Goal: Task Accomplishment & Management: Use online tool/utility

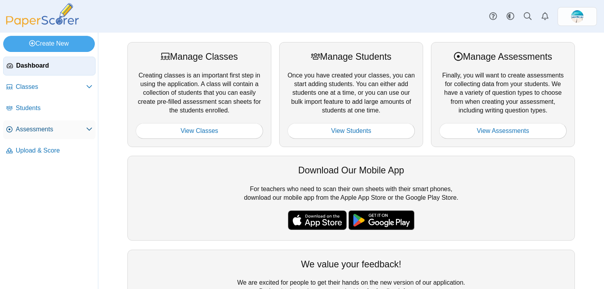
click at [38, 134] on link "Assessments" at bounding box center [49, 129] width 92 height 19
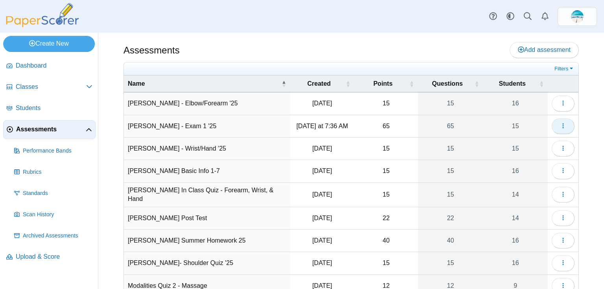
click at [560, 125] on icon "button" at bounding box center [563, 126] width 6 height 6
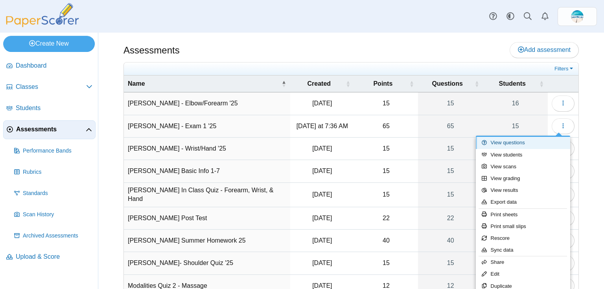
click at [549, 140] on link "View questions" at bounding box center [522, 143] width 94 height 12
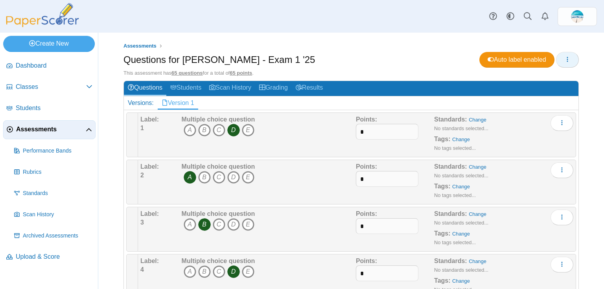
click at [571, 58] on button "button" at bounding box center [567, 60] width 23 height 16
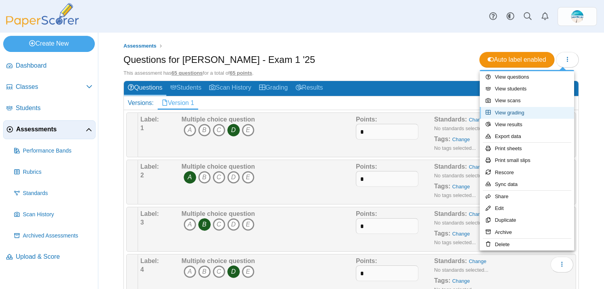
click at [550, 116] on link "View grading" at bounding box center [526, 113] width 94 height 12
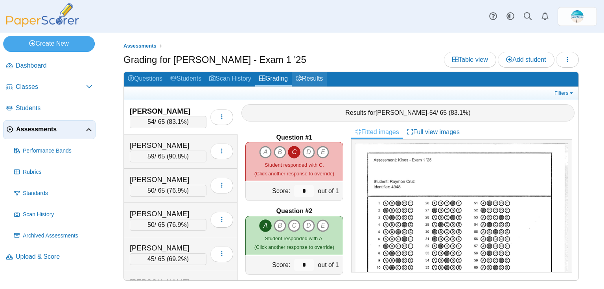
click at [315, 79] on link "Results" at bounding box center [309, 79] width 35 height 15
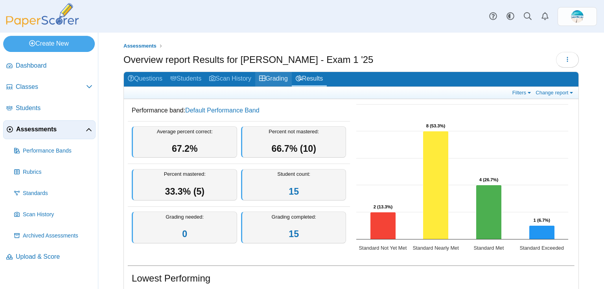
click at [283, 81] on link "Grading" at bounding box center [273, 79] width 37 height 15
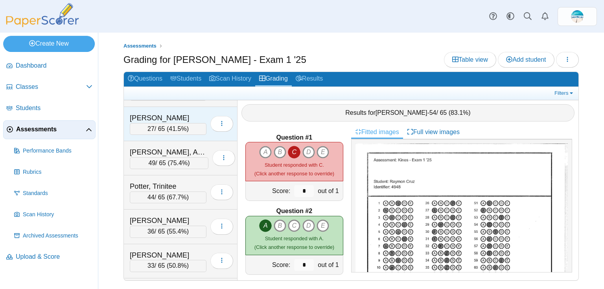
scroll to position [283, 0]
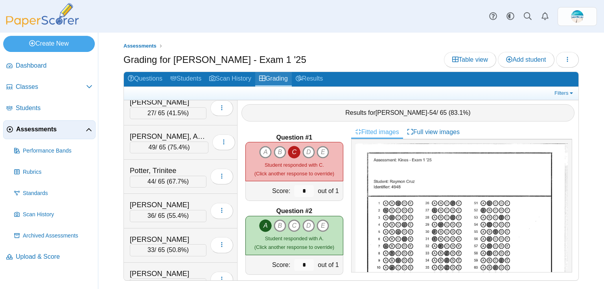
click at [290, 76] on link "Grading" at bounding box center [273, 79] width 37 height 15
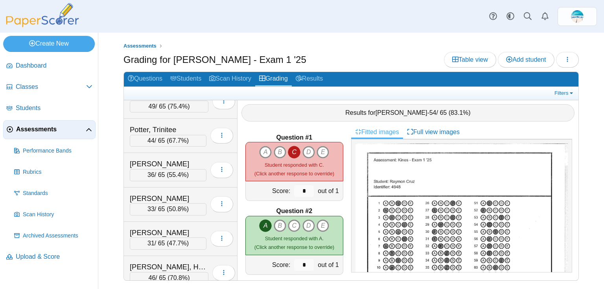
scroll to position [329, 0]
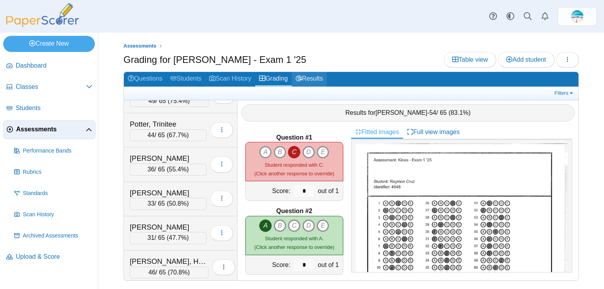
click at [314, 80] on link "Results" at bounding box center [309, 79] width 35 height 15
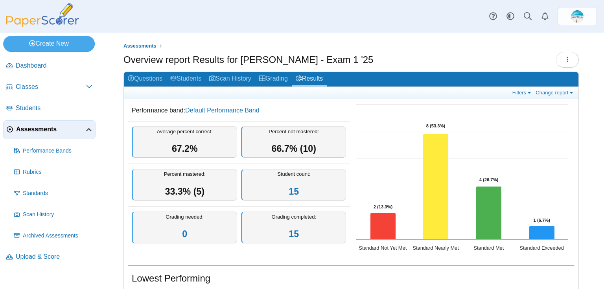
click at [283, 79] on link "Grading" at bounding box center [273, 79] width 37 height 15
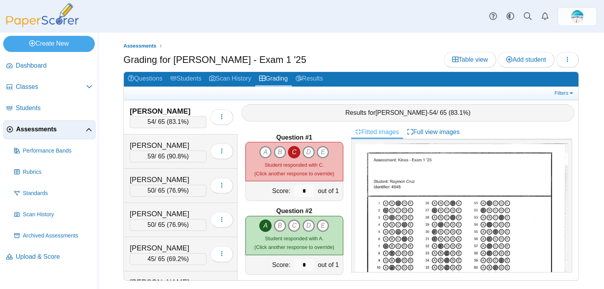
scroll to position [329, 0]
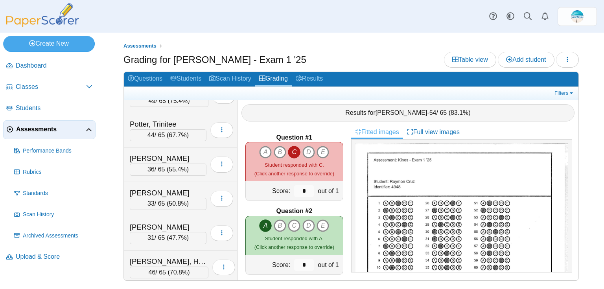
click at [39, 127] on span "Assessments" at bounding box center [51, 129] width 70 height 9
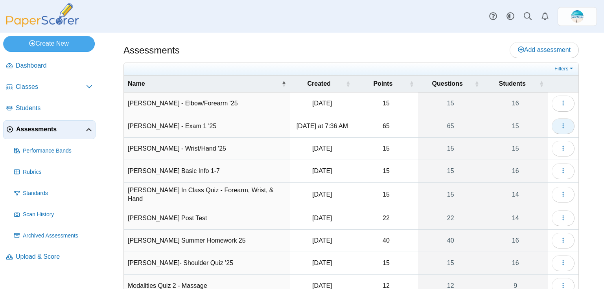
click at [553, 126] on button "button" at bounding box center [562, 126] width 23 height 16
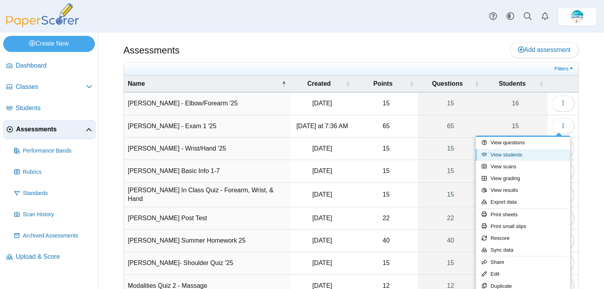
click at [521, 153] on link "View students" at bounding box center [522, 155] width 94 height 12
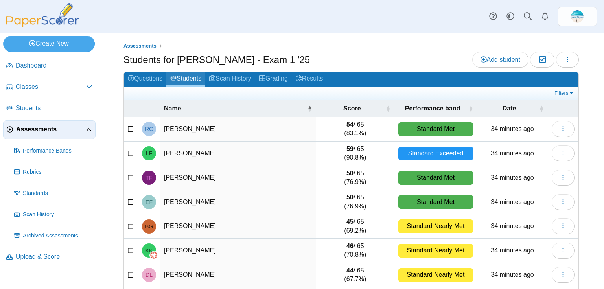
click at [190, 84] on link "Students" at bounding box center [185, 79] width 39 height 15
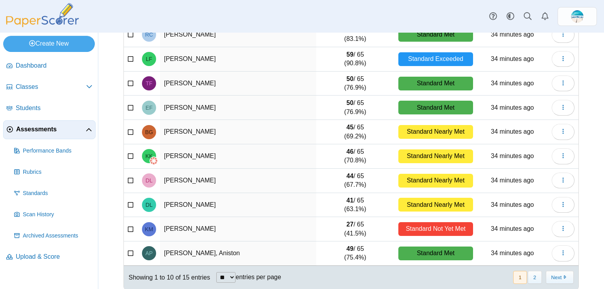
scroll to position [101, 0]
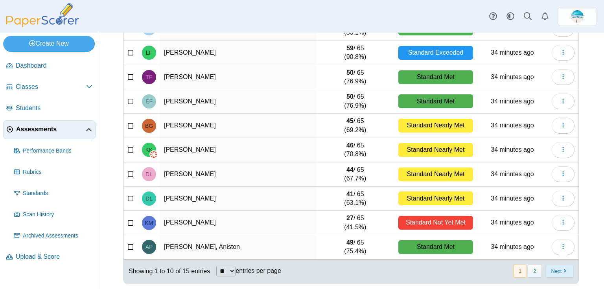
click at [547, 270] on button "Next" at bounding box center [559, 270] width 28 height 13
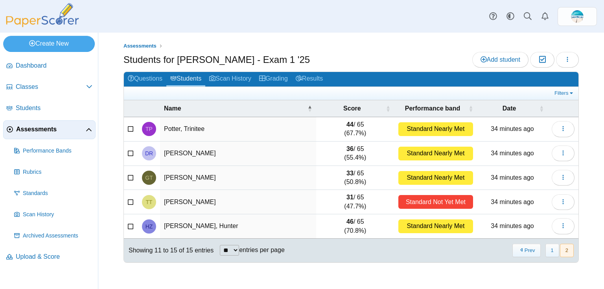
scroll to position [0, 0]
click at [222, 82] on link "Scan History" at bounding box center [230, 79] width 50 height 15
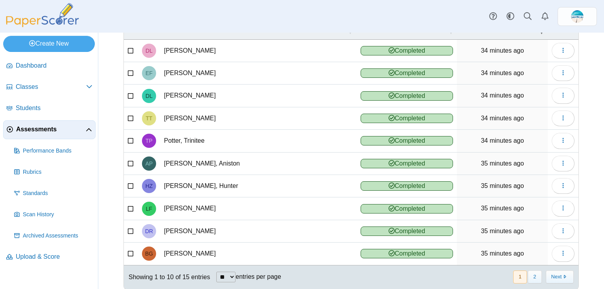
scroll to position [90, 0]
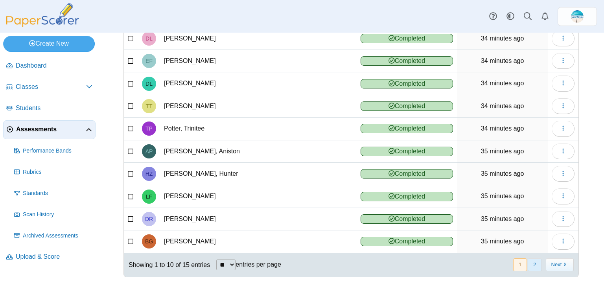
click at [531, 264] on button "2" at bounding box center [534, 264] width 14 height 13
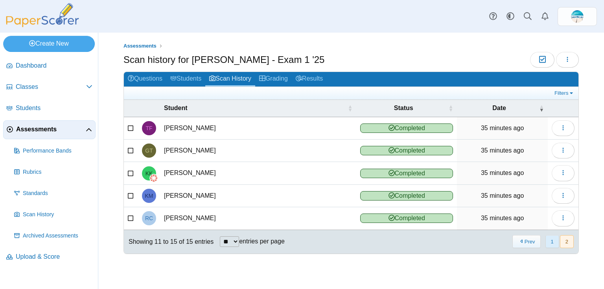
click at [552, 242] on button "1" at bounding box center [552, 241] width 14 height 13
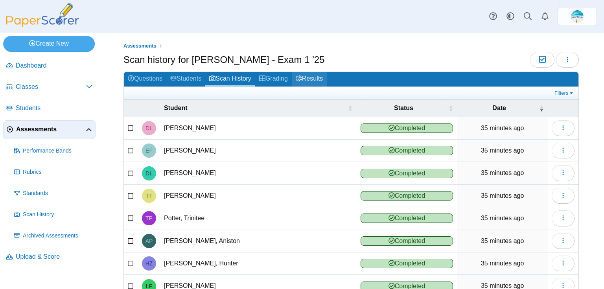
click at [327, 82] on link "Results" at bounding box center [309, 79] width 35 height 15
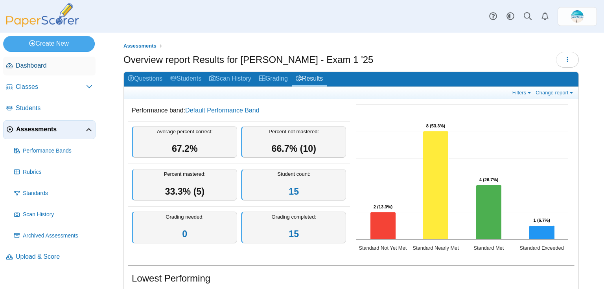
click at [26, 63] on span "Dashboard" at bounding box center [54, 65] width 77 height 9
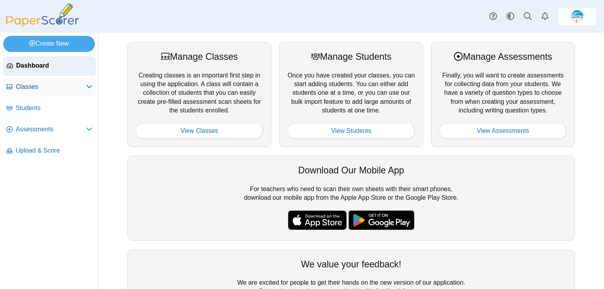
click at [24, 88] on span "Classes" at bounding box center [51, 87] width 70 height 9
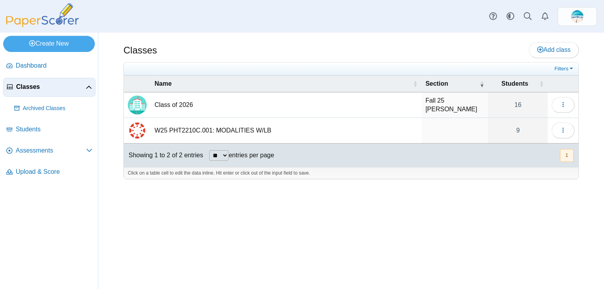
click at [163, 108] on td "Class of 2026" at bounding box center [285, 105] width 271 height 26
click at [28, 152] on span "Assessments" at bounding box center [51, 150] width 70 height 9
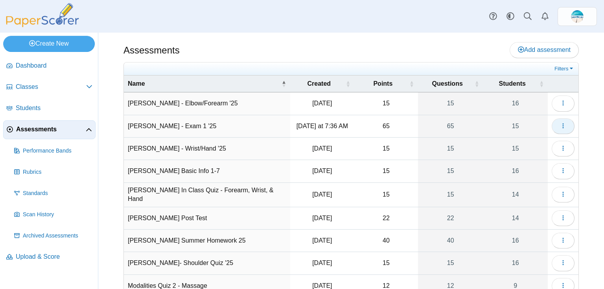
click at [553, 126] on button "button" at bounding box center [562, 126] width 23 height 16
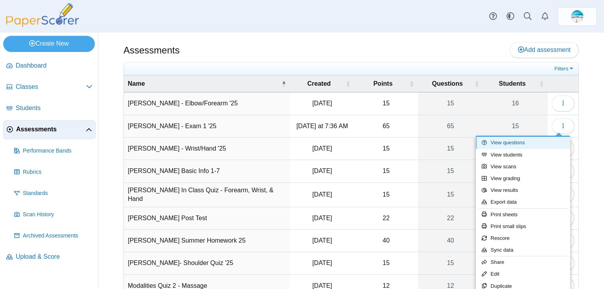
click at [538, 142] on link "View questions" at bounding box center [522, 143] width 94 height 12
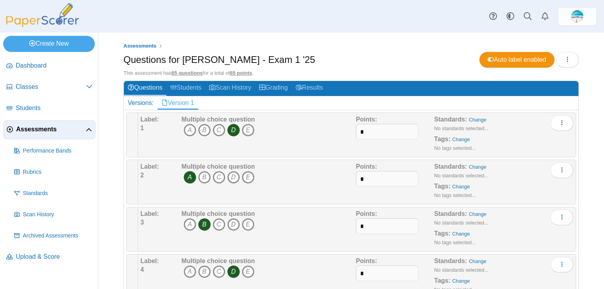
click at [72, 128] on span "Assessments" at bounding box center [51, 129] width 70 height 9
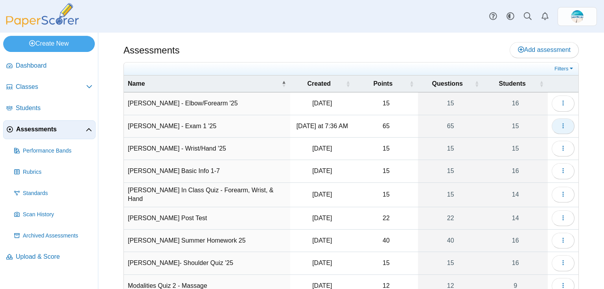
click at [561, 127] on icon "button" at bounding box center [563, 126] width 6 height 6
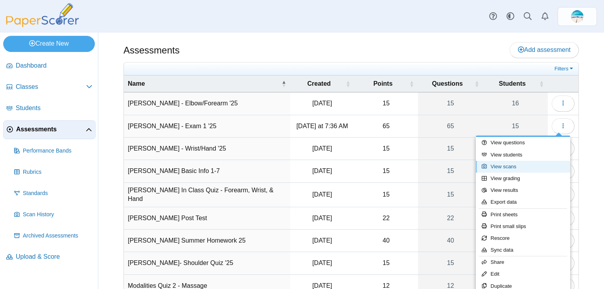
click at [534, 163] on link "View scans" at bounding box center [522, 167] width 94 height 12
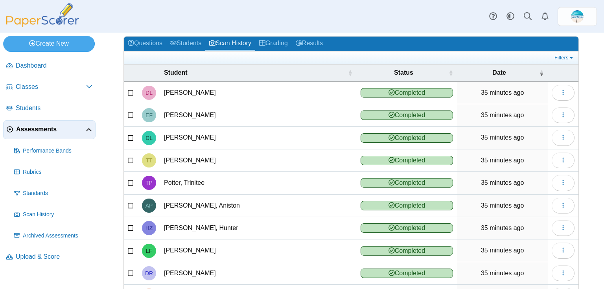
scroll to position [90, 0]
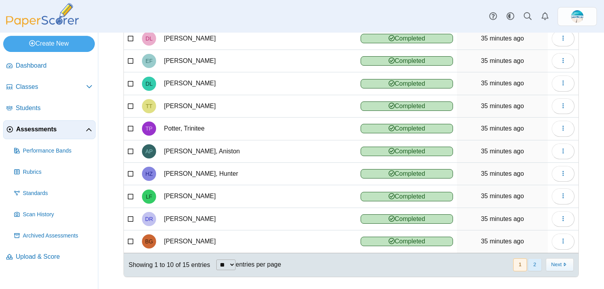
click at [527, 266] on button "2" at bounding box center [534, 264] width 14 height 13
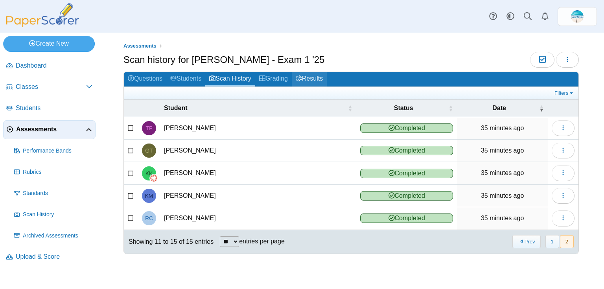
click at [321, 80] on link "Results" at bounding box center [309, 79] width 35 height 15
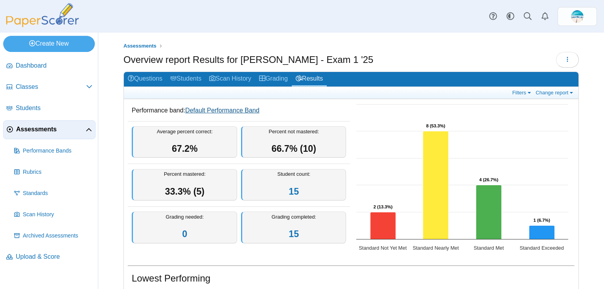
click at [226, 108] on link "Default Performance Band" at bounding box center [222, 110] width 74 height 7
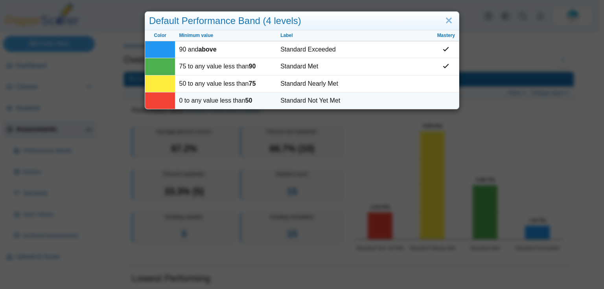
click at [214, 102] on td "0 to any value less than 50" at bounding box center [225, 100] width 101 height 17
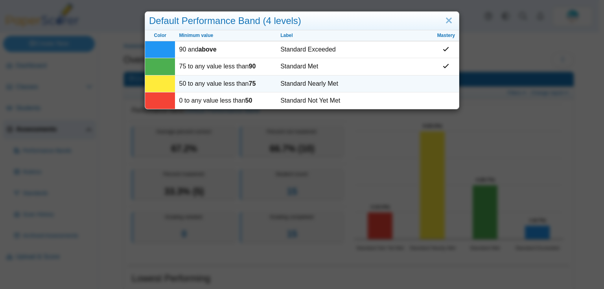
click at [442, 80] on td at bounding box center [446, 83] width 26 height 17
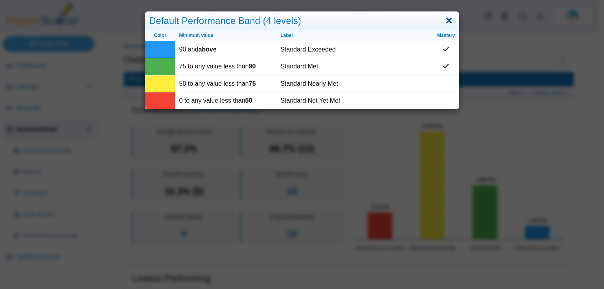
click at [446, 18] on link "Close" at bounding box center [448, 20] width 12 height 13
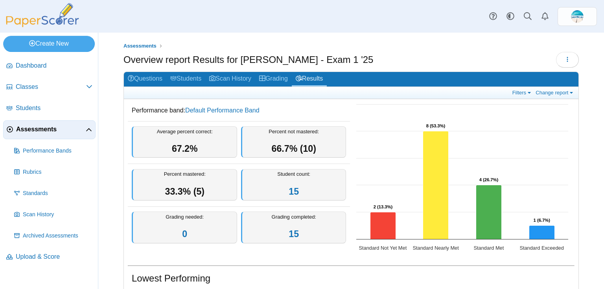
click at [557, 97] on div "Filters Show only: Loading… Change report Select a report: Overview report Ques…" at bounding box center [351, 93] width 454 height 12
click at [560, 92] on link "Change report" at bounding box center [554, 92] width 43 height 7
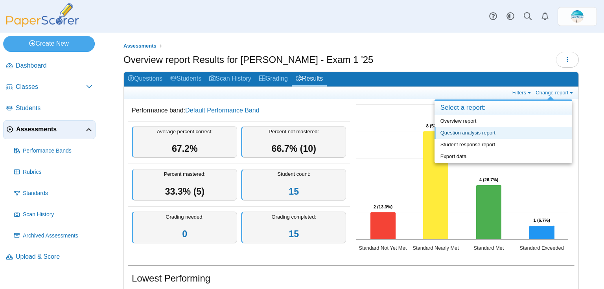
click at [547, 134] on link "Question analysis report" at bounding box center [503, 133] width 138 height 12
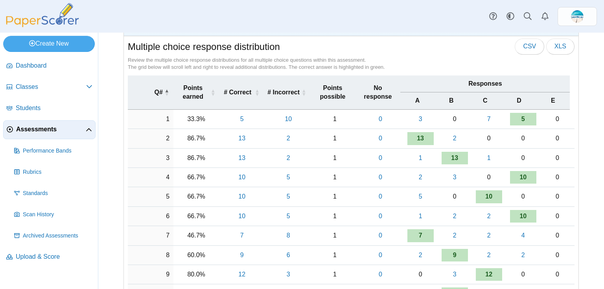
scroll to position [31, 0]
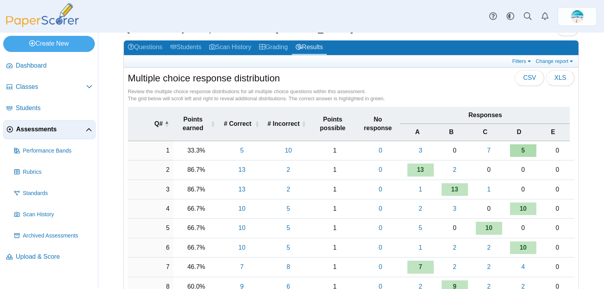
click at [526, 151] on link "5" at bounding box center [523, 150] width 26 height 13
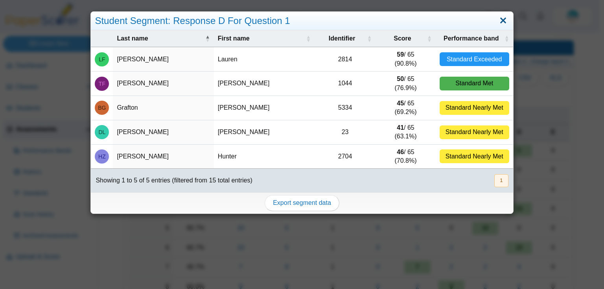
click at [500, 18] on link "Close" at bounding box center [503, 20] width 12 height 13
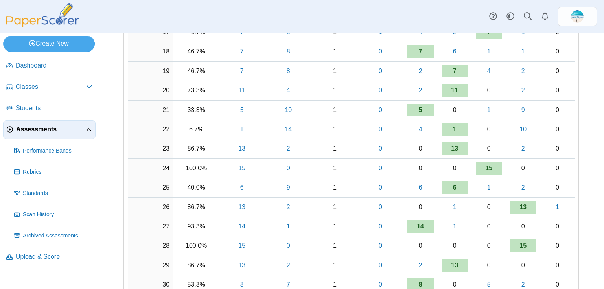
scroll to position [462, 0]
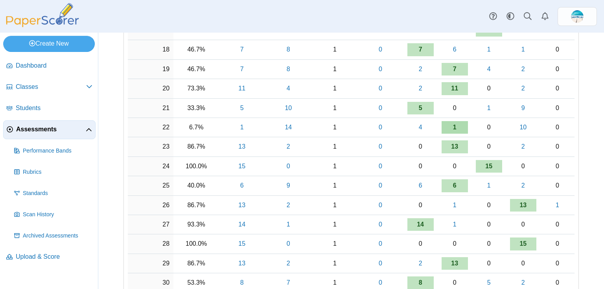
click at [456, 126] on link "1" at bounding box center [454, 127] width 26 height 13
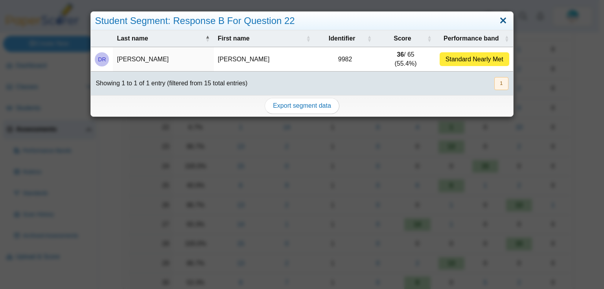
click at [502, 22] on link "Close" at bounding box center [503, 20] width 12 height 13
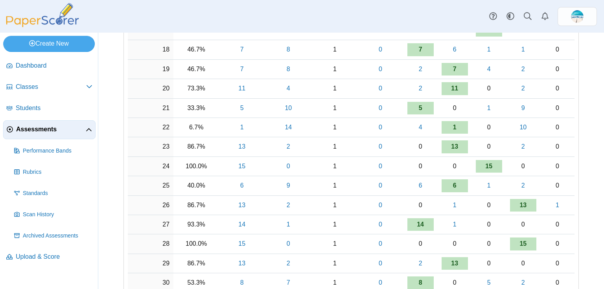
click at [21, 128] on span "Assessments" at bounding box center [51, 129] width 70 height 9
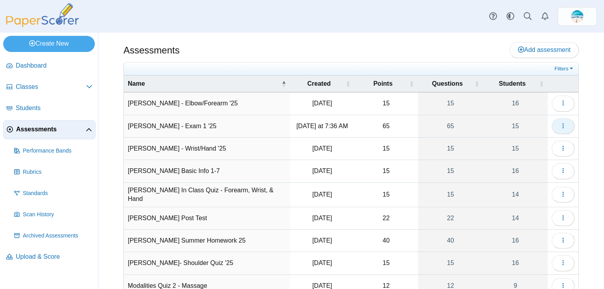
click at [558, 129] on button "button" at bounding box center [562, 126] width 23 height 16
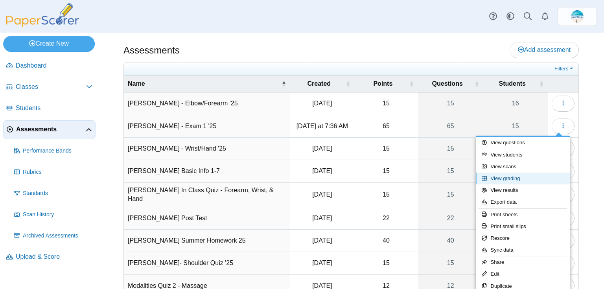
click at [534, 176] on link "View grading" at bounding box center [522, 178] width 94 height 12
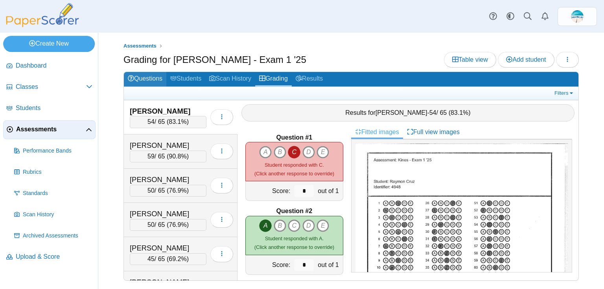
click at [134, 76] on link "Questions" at bounding box center [145, 79] width 42 height 15
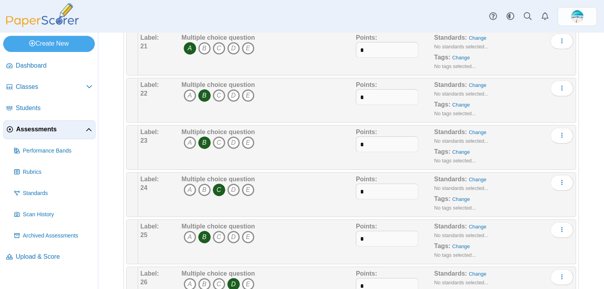
scroll to position [1020, 0]
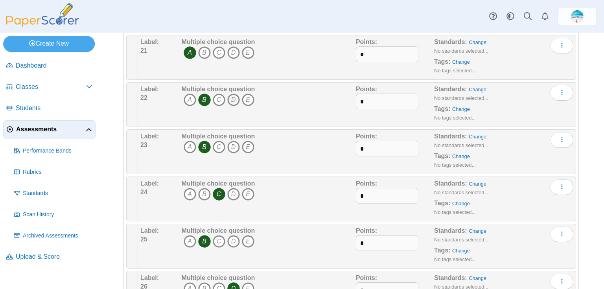
click at [235, 97] on icon "D" at bounding box center [233, 100] width 13 height 13
click at [201, 94] on icon "B" at bounding box center [204, 100] width 13 height 13
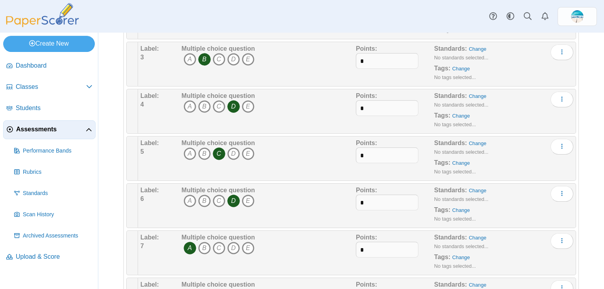
scroll to position [0, 0]
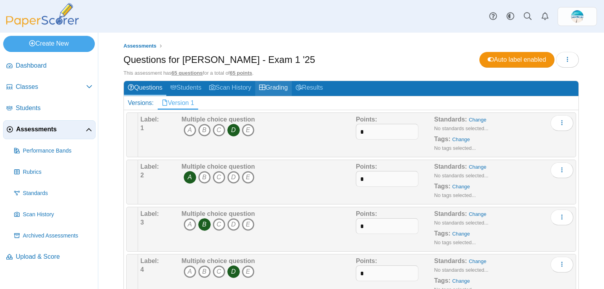
click at [279, 90] on link "Grading" at bounding box center [273, 88] width 37 height 15
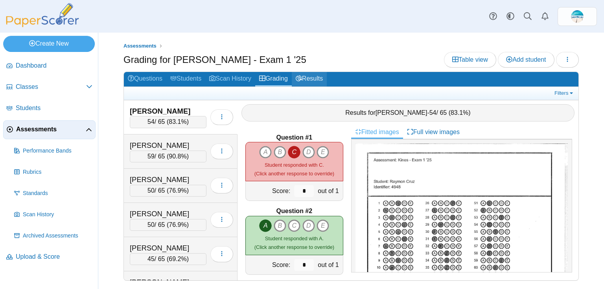
click at [317, 78] on link "Results" at bounding box center [309, 79] width 35 height 15
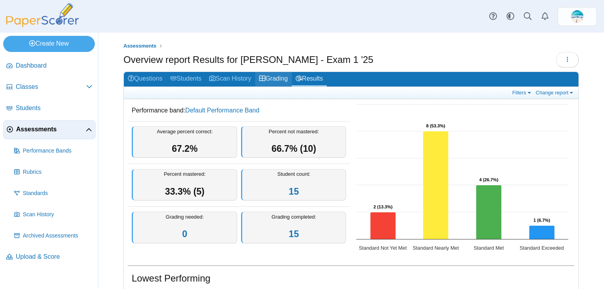
click at [280, 79] on link "Grading" at bounding box center [273, 79] width 37 height 15
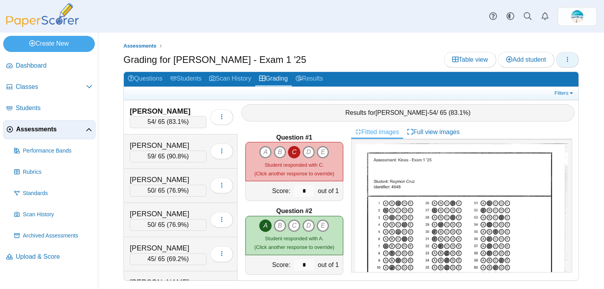
click at [569, 58] on icon "button" at bounding box center [567, 59] width 6 height 6
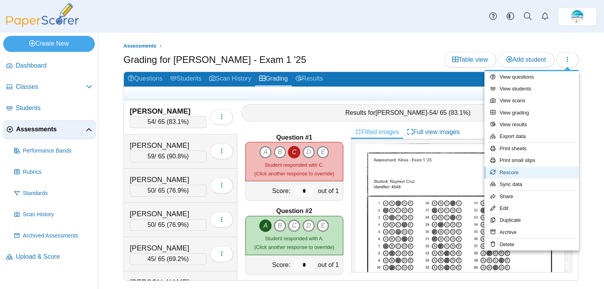
click at [548, 172] on link "Rescore" at bounding box center [531, 173] width 94 height 12
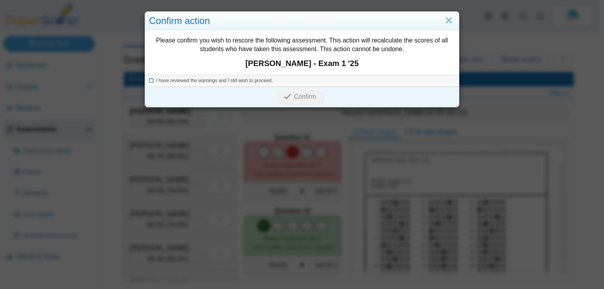
click at [209, 80] on span "I have reviewed the warnings and I still wish to proceed." at bounding box center [214, 81] width 117 height 6
click at [308, 98] on span "Confirm" at bounding box center [305, 96] width 22 height 7
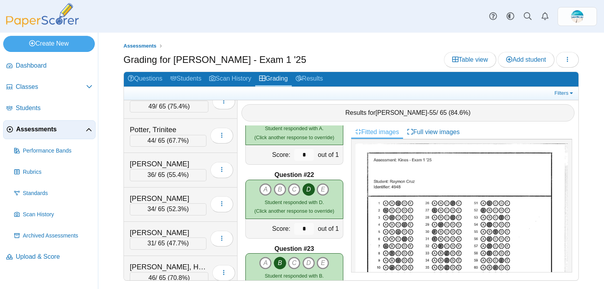
scroll to position [329, 0]
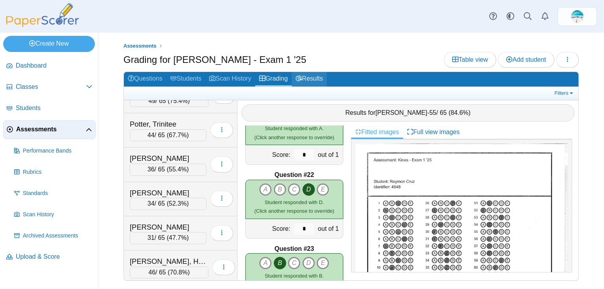
click at [319, 80] on link "Results" at bounding box center [309, 79] width 35 height 15
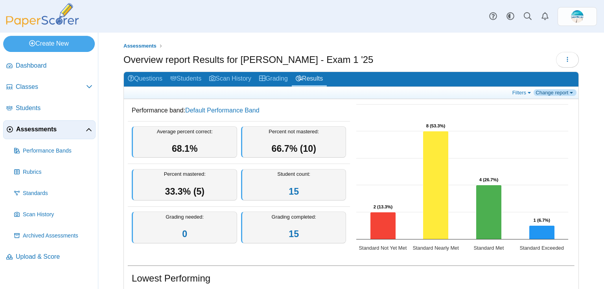
click at [549, 91] on link "Change report" at bounding box center [554, 92] width 43 height 7
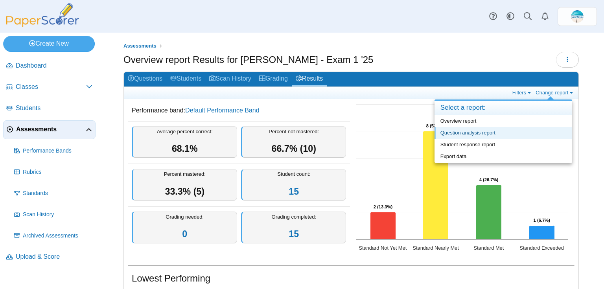
click at [531, 128] on link "Question analysis report" at bounding box center [503, 133] width 138 height 12
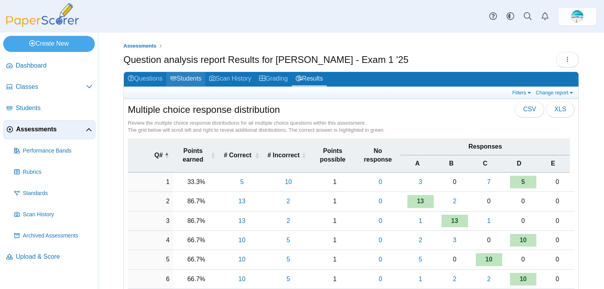
click at [196, 80] on link "Students" at bounding box center [185, 79] width 39 height 15
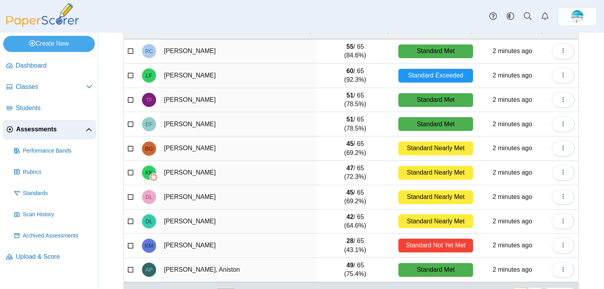
scroll to position [101, 0]
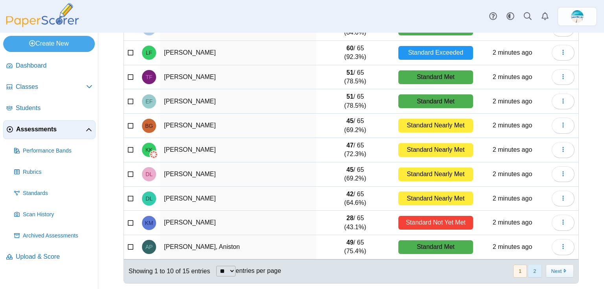
click at [532, 269] on button "2" at bounding box center [534, 270] width 14 height 13
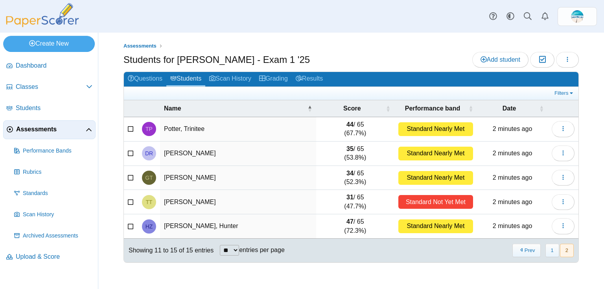
scroll to position [0, 0]
click at [234, 75] on link "Scan History" at bounding box center [230, 79] width 50 height 15
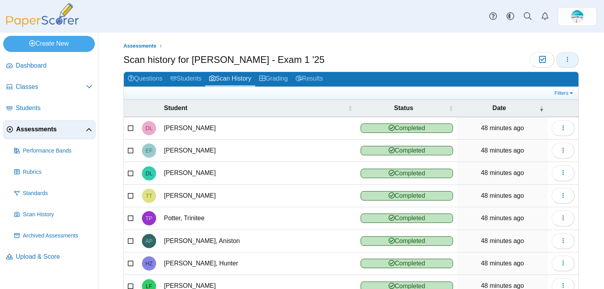
click at [566, 59] on button "button" at bounding box center [567, 60] width 23 height 16
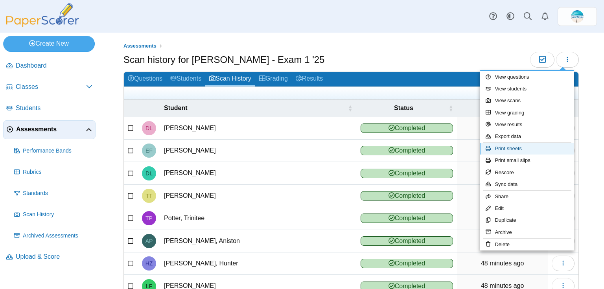
click at [535, 147] on link "Print sheets" at bounding box center [526, 149] width 94 height 12
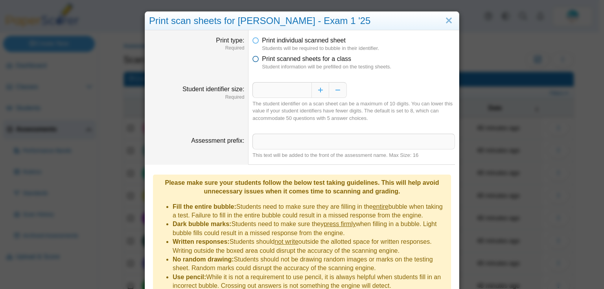
click at [254, 60] on icon at bounding box center [255, 58] width 6 height 6
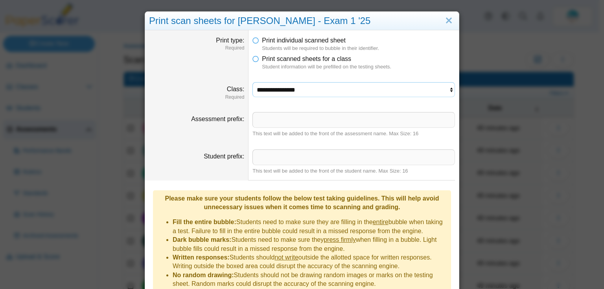
click at [264, 90] on select "**********" at bounding box center [353, 89] width 202 height 15
select select "**********"
click at [252, 82] on select "**********" at bounding box center [353, 89] width 202 height 15
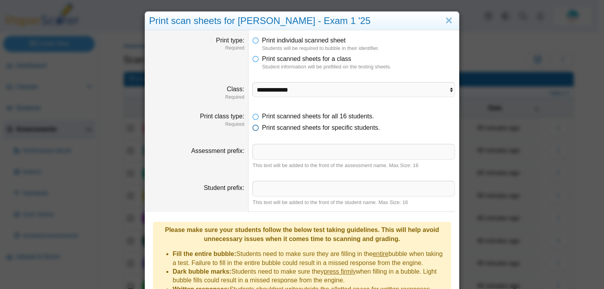
click at [255, 128] on icon at bounding box center [255, 126] width 6 height 6
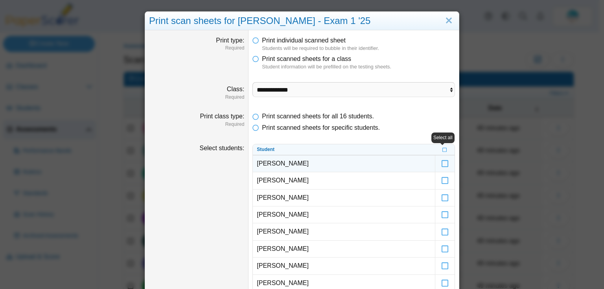
scroll to position [31, 0]
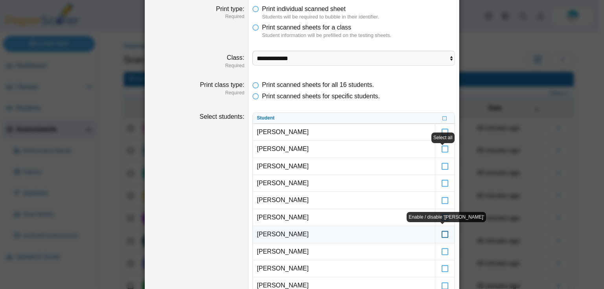
click at [441, 234] on icon at bounding box center [445, 230] width 8 height 7
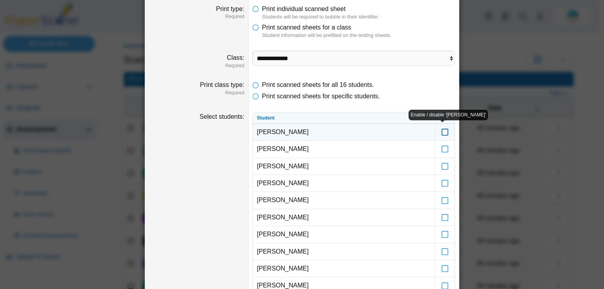
click at [442, 132] on icon at bounding box center [445, 128] width 8 height 7
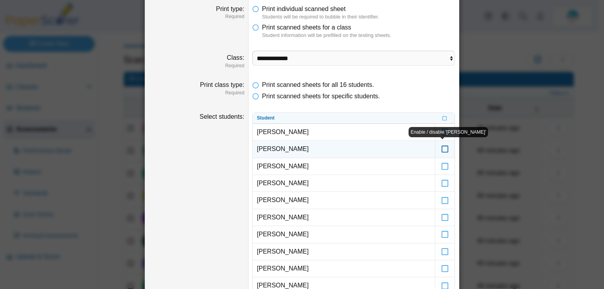
click at [441, 146] on icon at bounding box center [445, 145] width 8 height 7
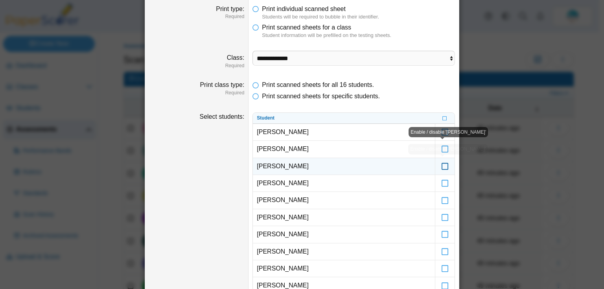
click at [441, 166] on icon at bounding box center [445, 162] width 8 height 7
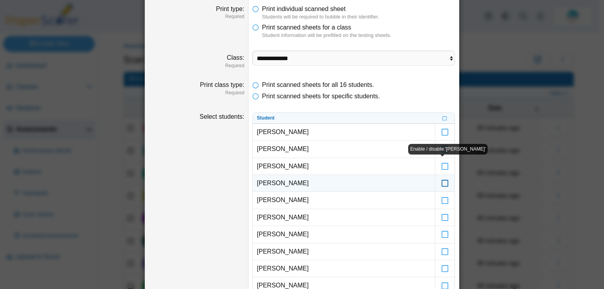
click at [441, 183] on icon at bounding box center [445, 179] width 8 height 7
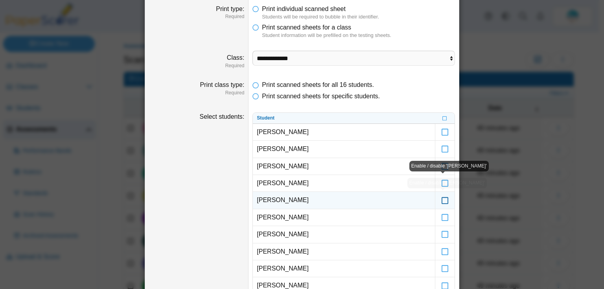
click at [442, 199] on icon at bounding box center [445, 196] width 8 height 7
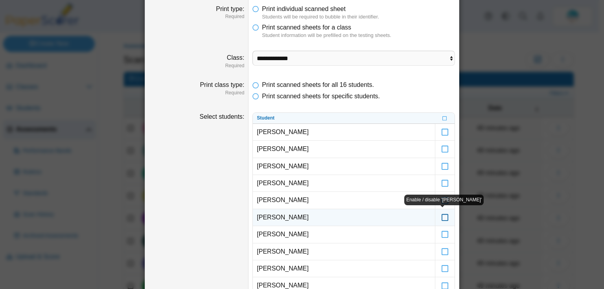
click at [442, 217] on icon at bounding box center [445, 213] width 8 height 7
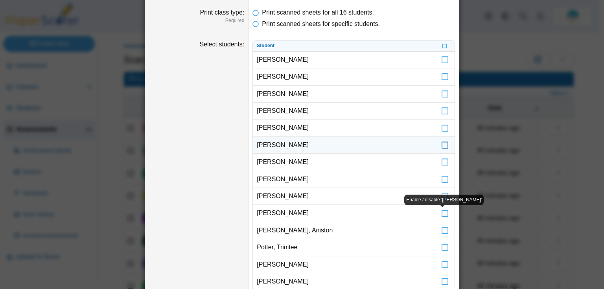
scroll to position [126, 0]
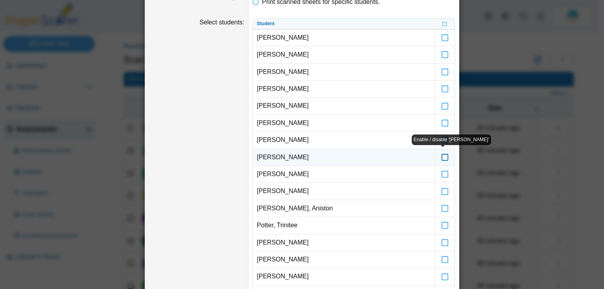
click at [443, 157] on icon at bounding box center [445, 153] width 8 height 7
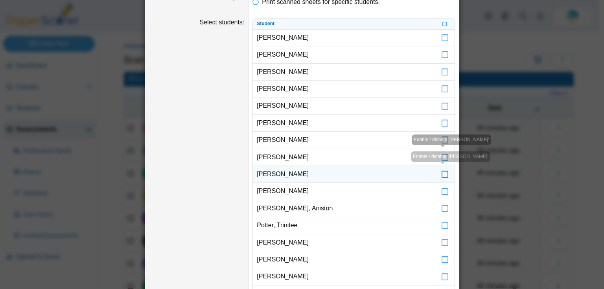
click at [443, 174] on icon at bounding box center [445, 170] width 8 height 7
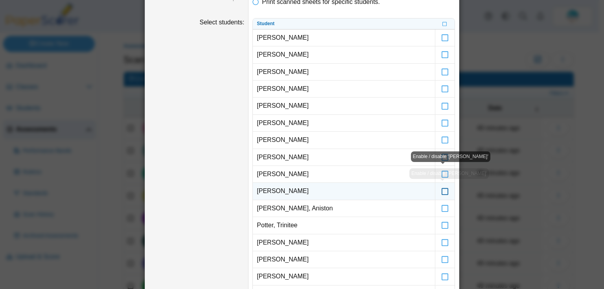
click at [443, 191] on icon at bounding box center [445, 187] width 8 height 7
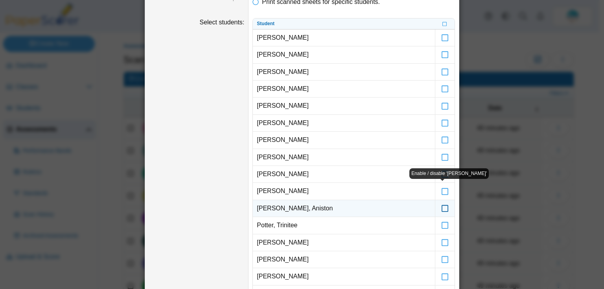
click at [442, 205] on icon at bounding box center [445, 204] width 8 height 7
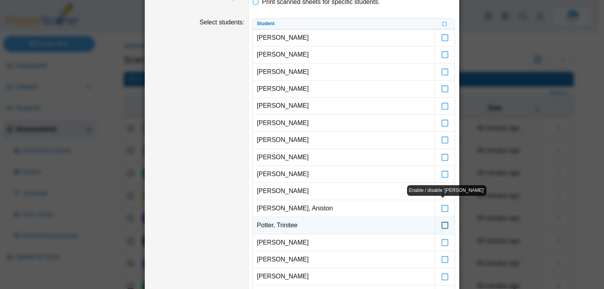
click at [442, 224] on icon at bounding box center [445, 221] width 8 height 7
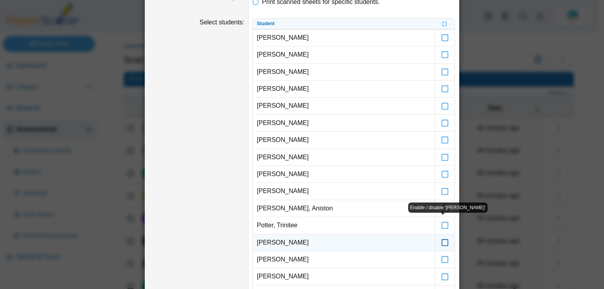
click at [442, 242] on icon at bounding box center [445, 238] width 8 height 7
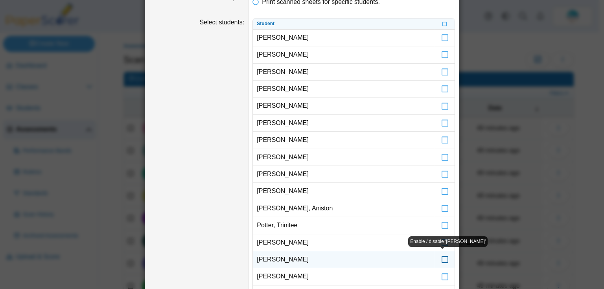
click at [442, 257] on icon at bounding box center [445, 255] width 8 height 7
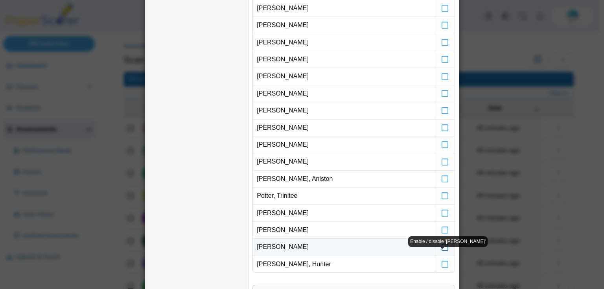
scroll to position [189, 0]
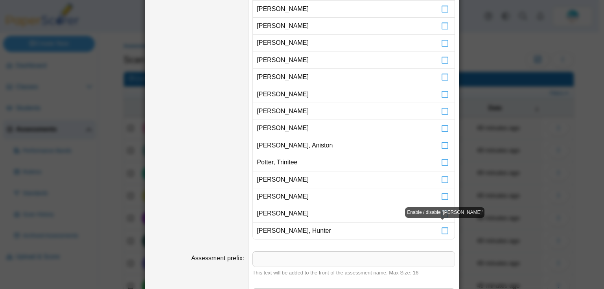
click at [443, 209] on div "Enable / disable 'Hunter Zakovsky'" at bounding box center [444, 212] width 79 height 11
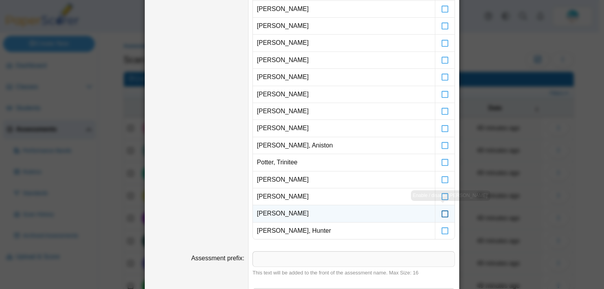
click at [442, 213] on icon at bounding box center [445, 209] width 8 height 7
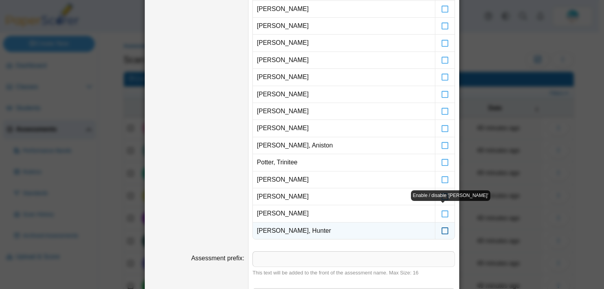
click at [442, 229] on icon at bounding box center [445, 227] width 8 height 7
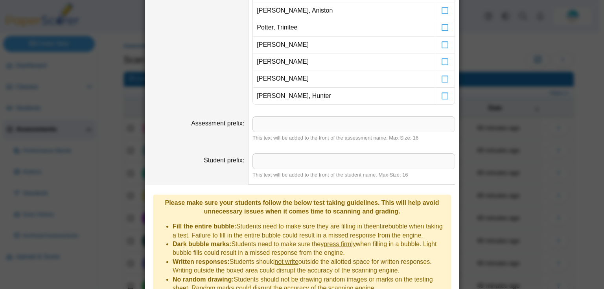
scroll to position [402, 0]
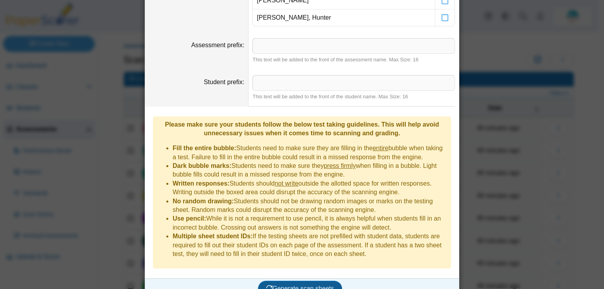
click at [285, 285] on span "Generate scan sheets" at bounding box center [300, 288] width 68 height 7
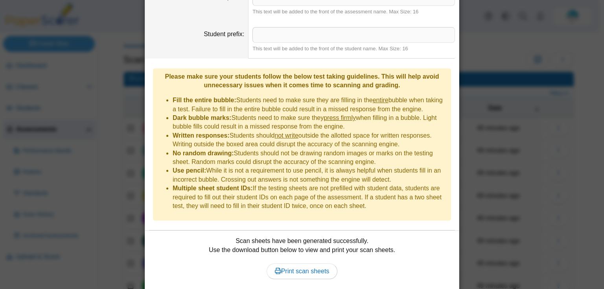
scroll to position [464, 0]
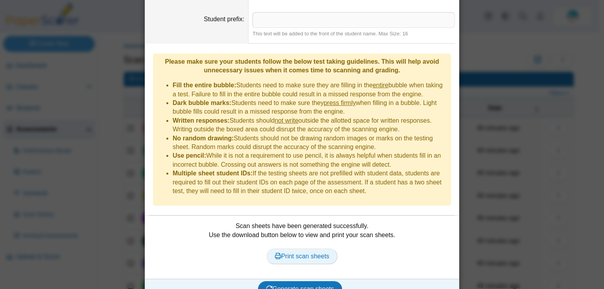
click at [304, 253] on span "Print scan sheets" at bounding box center [302, 256] width 55 height 7
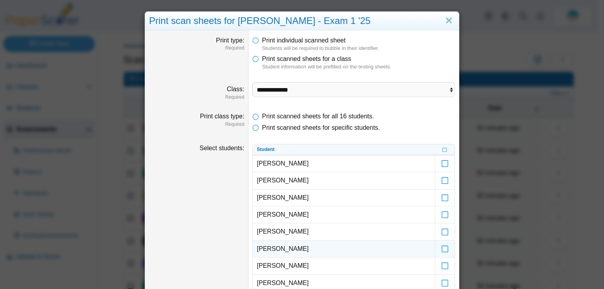
scroll to position [0, 0]
click at [449, 21] on link "Close" at bounding box center [448, 20] width 12 height 13
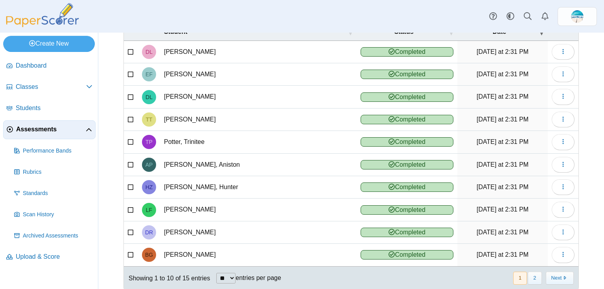
scroll to position [90, 0]
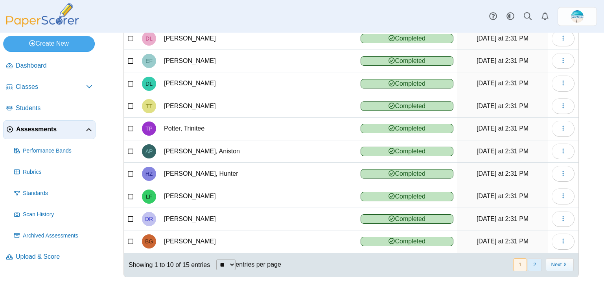
click at [530, 261] on button "2" at bounding box center [534, 264] width 14 height 13
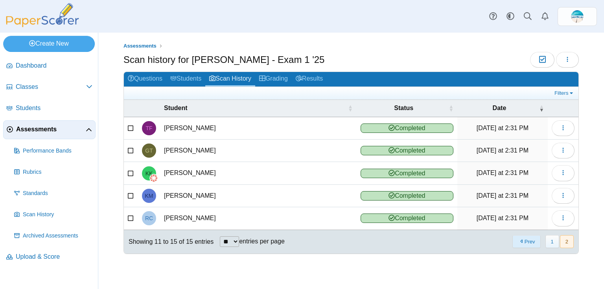
click at [525, 238] on button "Prev" at bounding box center [526, 241] width 28 height 13
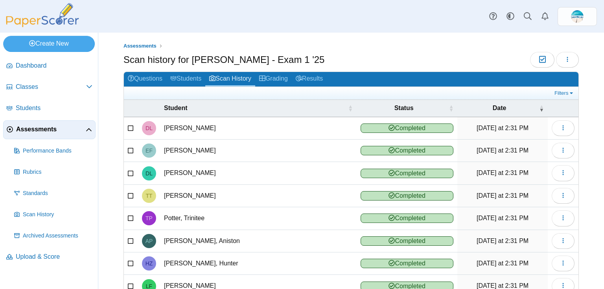
click at [70, 129] on span "Assessments" at bounding box center [51, 129] width 70 height 9
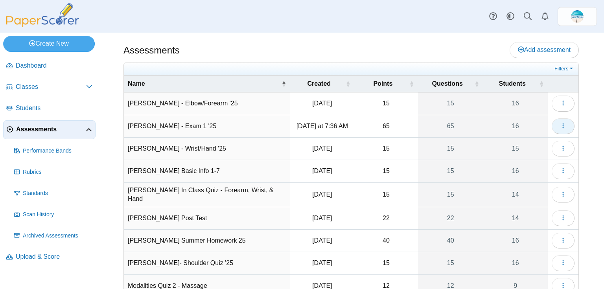
click at [560, 126] on icon "button" at bounding box center [563, 126] width 6 height 6
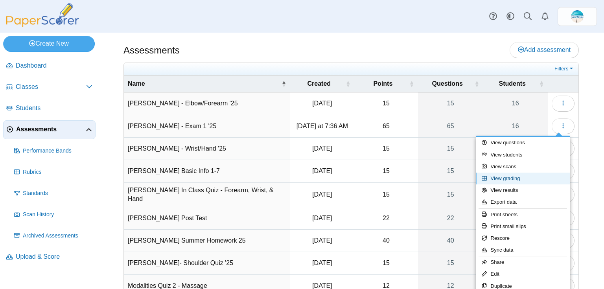
click at [534, 177] on link "View grading" at bounding box center [522, 178] width 94 height 12
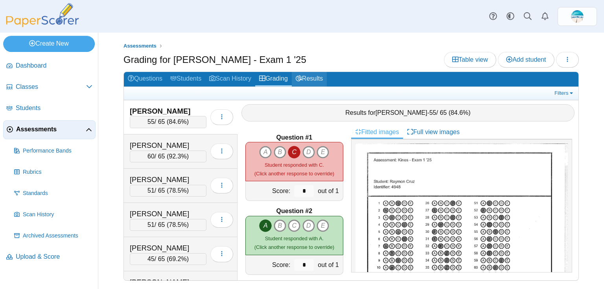
click at [318, 80] on link "Results" at bounding box center [309, 79] width 35 height 15
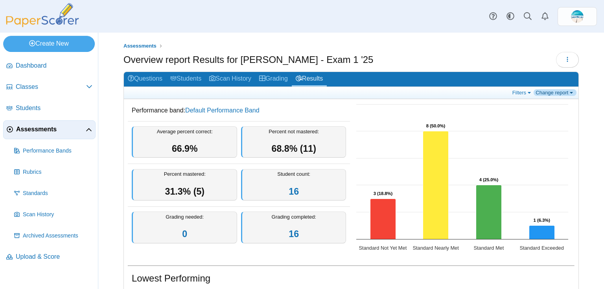
click at [561, 95] on link "Change report" at bounding box center [554, 92] width 43 height 7
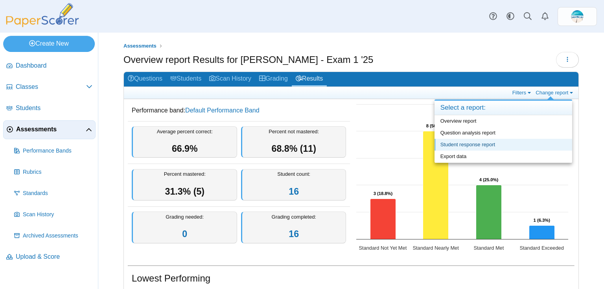
click at [550, 147] on link "Student response report" at bounding box center [503, 145] width 138 height 12
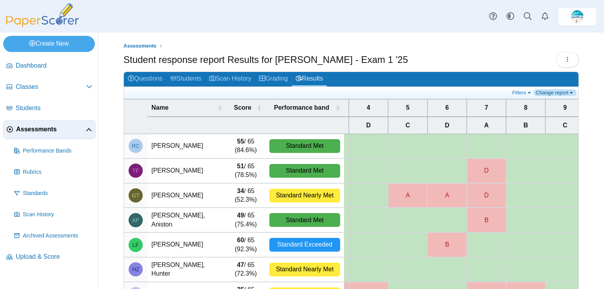
click at [542, 94] on link "Change report" at bounding box center [554, 92] width 43 height 7
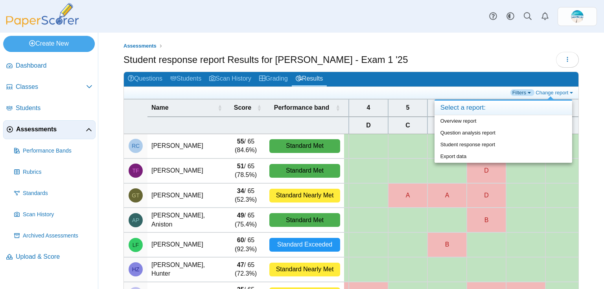
click at [525, 94] on link "Filters" at bounding box center [522, 92] width 24 height 7
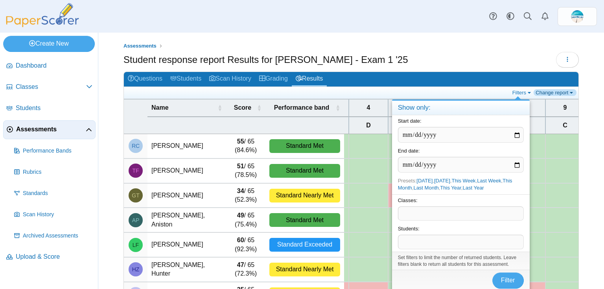
click at [545, 92] on link "Change report" at bounding box center [554, 92] width 43 height 7
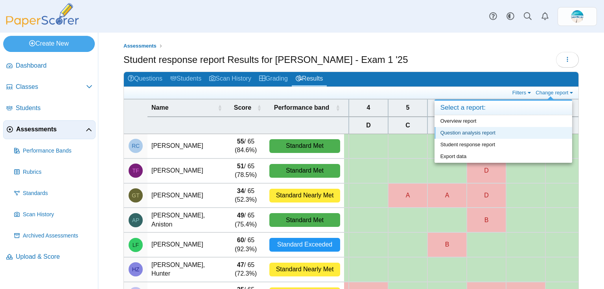
click at [538, 132] on link "Question analysis report" at bounding box center [503, 133] width 138 height 12
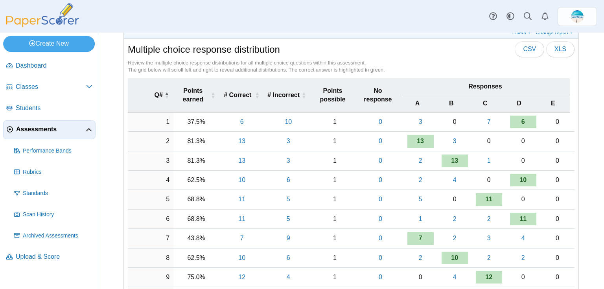
scroll to position [63, 0]
